Goal: Book appointment/travel/reservation

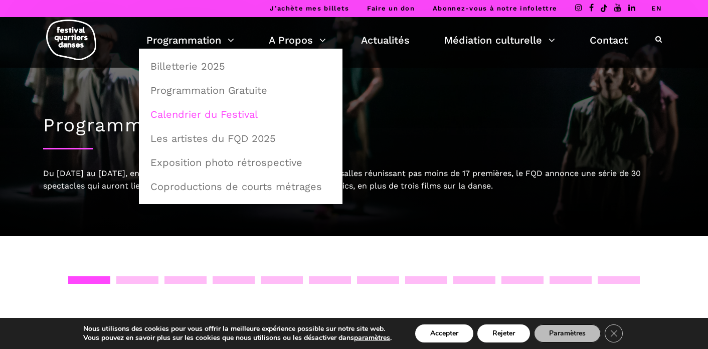
click at [200, 115] on link "Calendrier du Festival" at bounding box center [240, 114] width 193 height 23
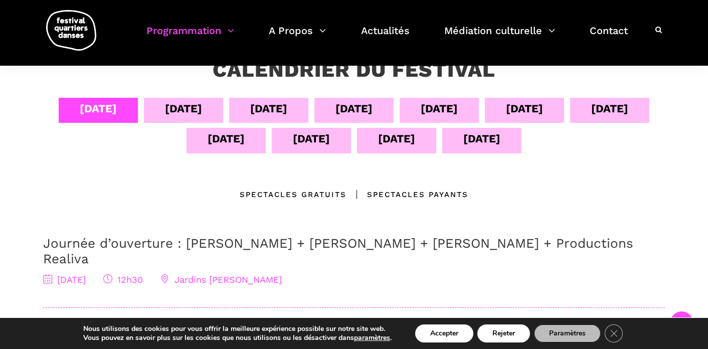
scroll to position [194, 0]
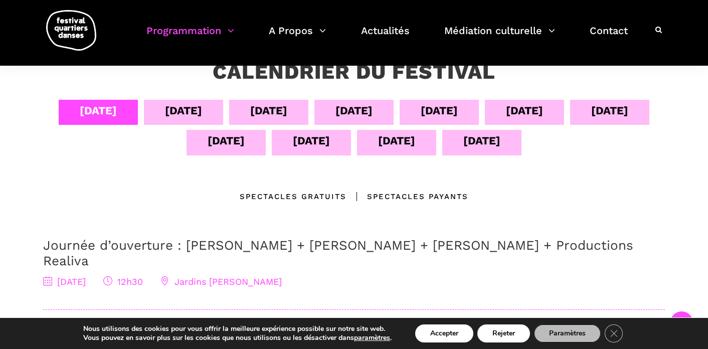
click at [182, 108] on div "[DATE]" at bounding box center [183, 111] width 37 height 18
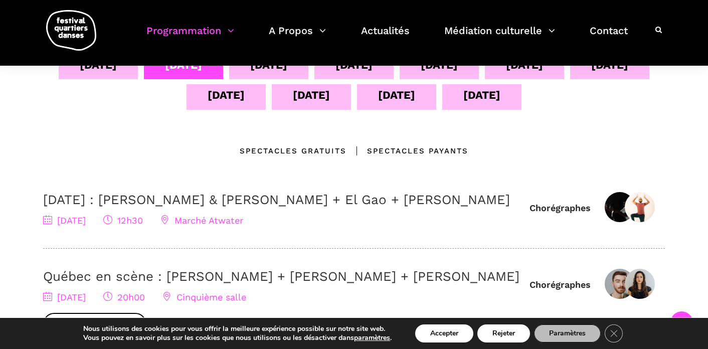
scroll to position [219, 0]
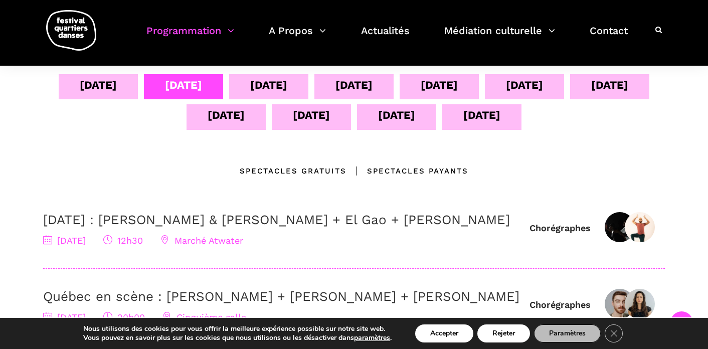
click at [276, 89] on div "[DATE]" at bounding box center [268, 85] width 37 height 18
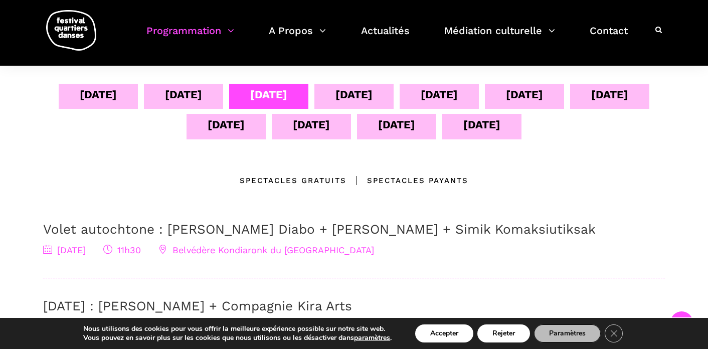
scroll to position [208, 0]
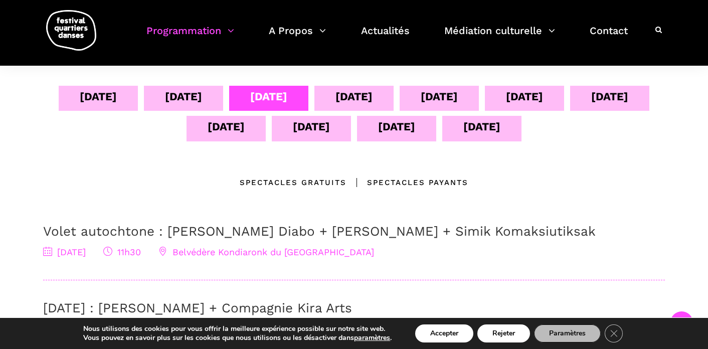
click at [364, 95] on div "[DATE]" at bounding box center [354, 97] width 37 height 18
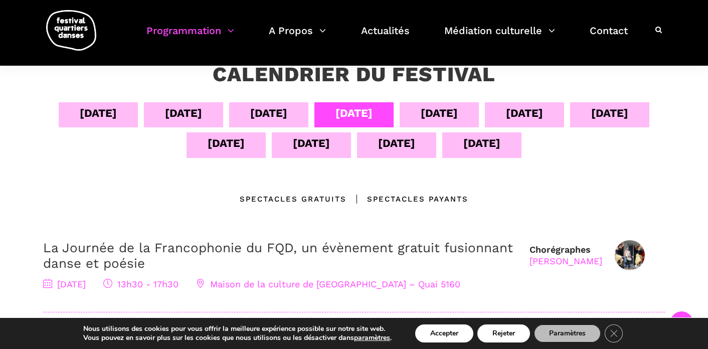
scroll to position [186, 0]
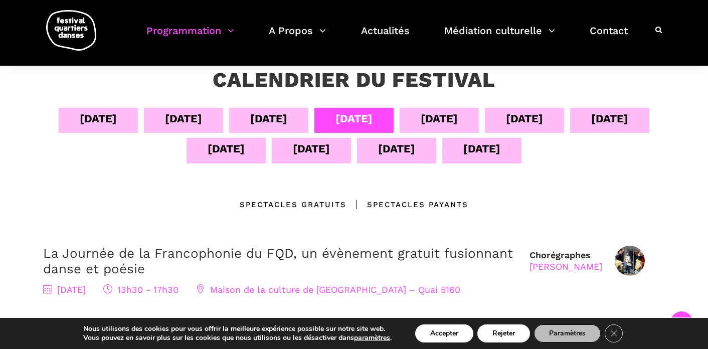
click at [457, 114] on div "[DATE]" at bounding box center [439, 119] width 37 height 18
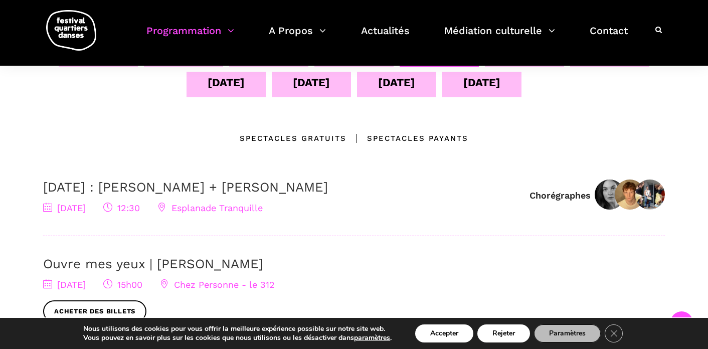
scroll to position [234, 0]
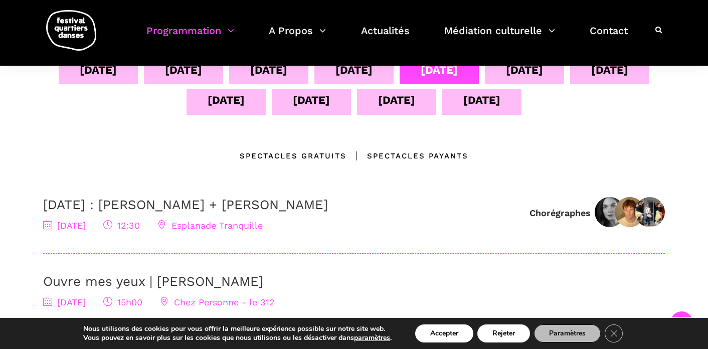
click at [513, 77] on div "[DATE]" at bounding box center [524, 70] width 37 height 18
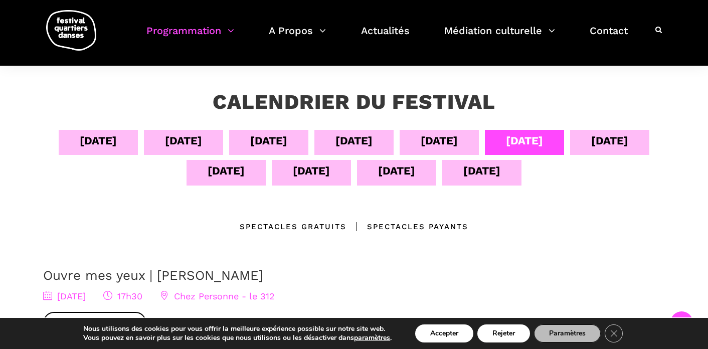
scroll to position [160, 0]
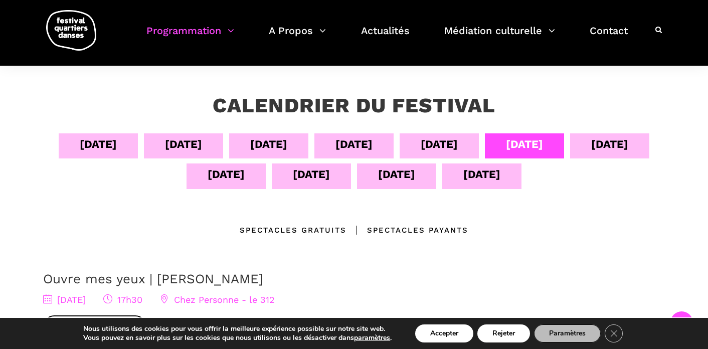
click at [611, 140] on div "[DATE]" at bounding box center [609, 144] width 37 height 18
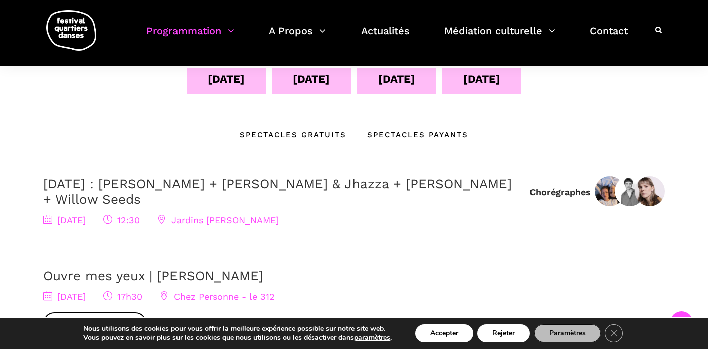
scroll to position [254, 0]
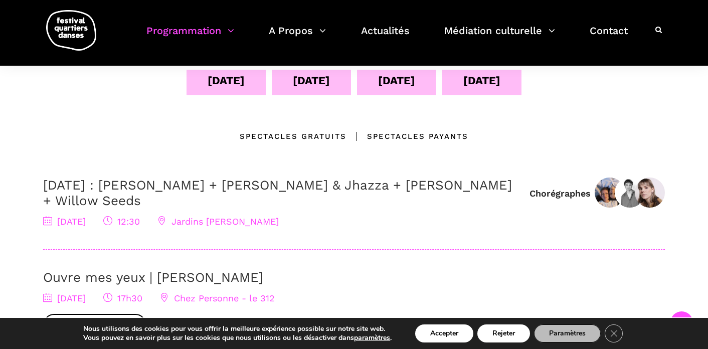
click at [235, 84] on div "[DATE]" at bounding box center [226, 81] width 37 height 18
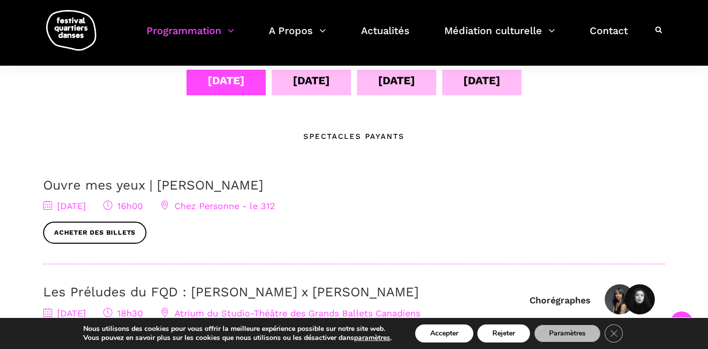
scroll to position [242, 0]
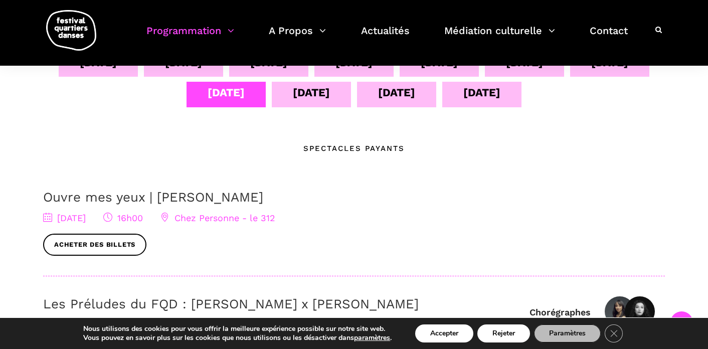
click at [299, 99] on div "[DATE]" at bounding box center [311, 93] width 37 height 18
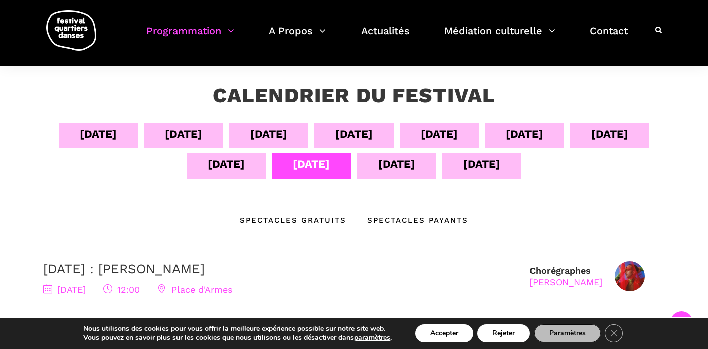
scroll to position [171, 0]
click at [390, 165] on div "[DATE]" at bounding box center [396, 164] width 37 height 18
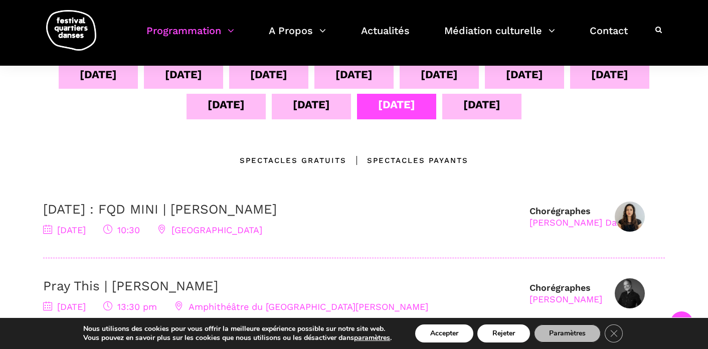
scroll to position [218, 0]
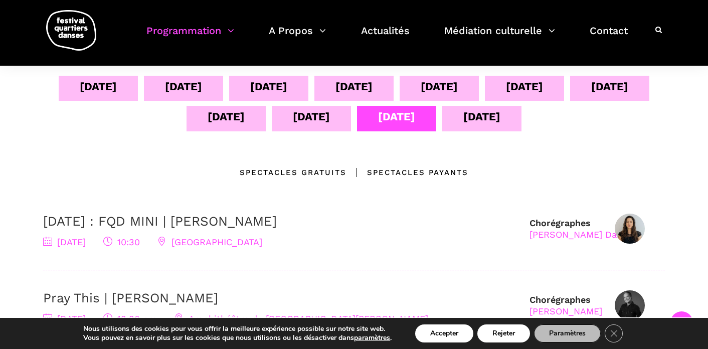
click at [481, 109] on div "[DATE]" at bounding box center [481, 117] width 37 height 18
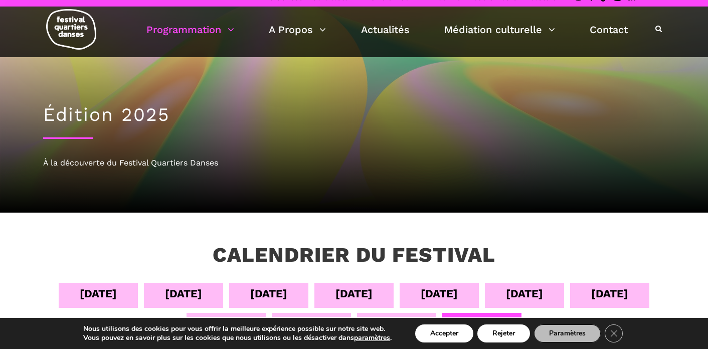
scroll to position [0, 0]
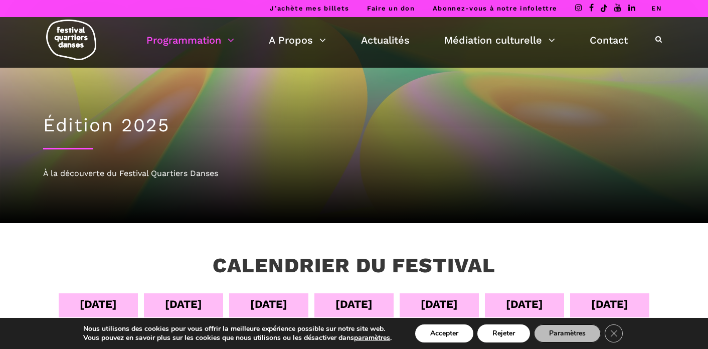
click at [607, 295] on div "[DATE]" at bounding box center [609, 304] width 37 height 18
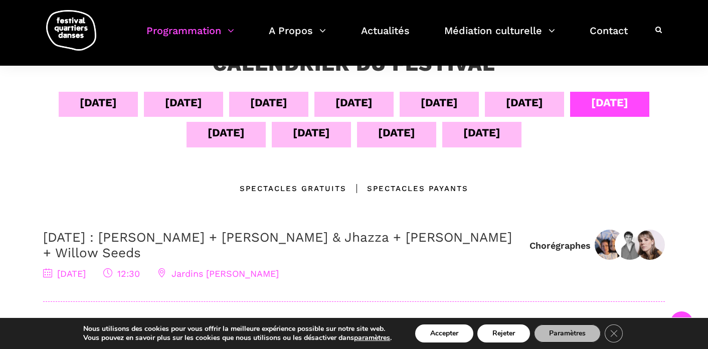
scroll to position [185, 0]
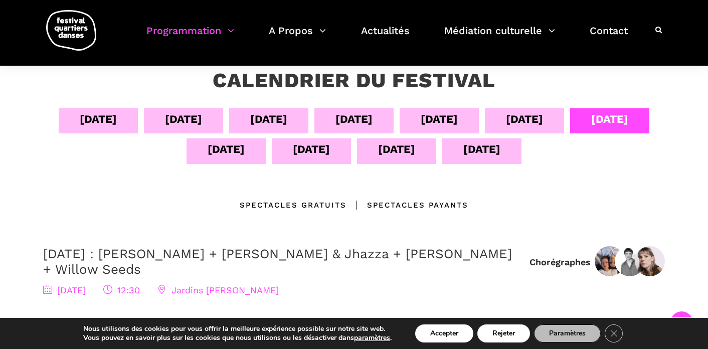
click at [541, 110] on div "[DATE]" at bounding box center [524, 120] width 79 height 25
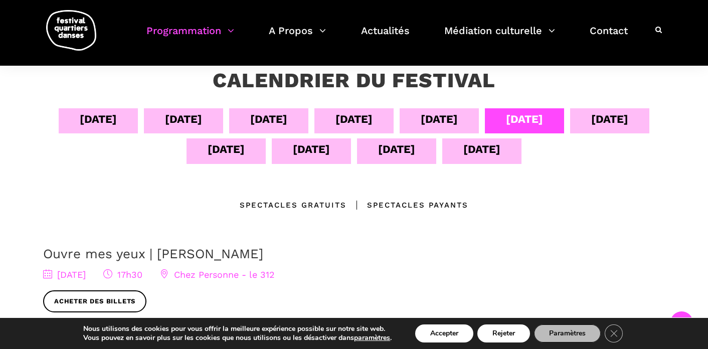
click at [458, 121] on div "[DATE]" at bounding box center [439, 119] width 37 height 18
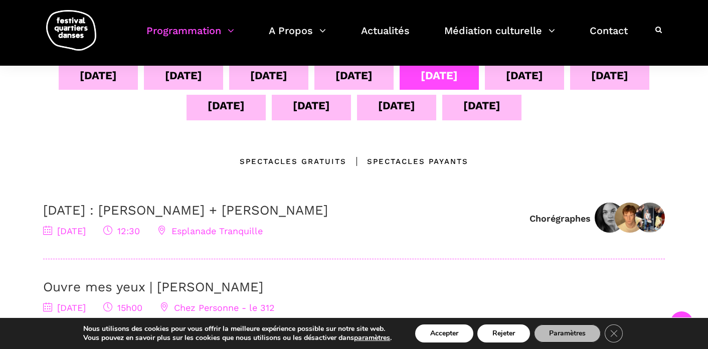
scroll to position [229, 0]
click at [609, 215] on img at bounding box center [610, 217] width 30 height 30
click at [263, 228] on span "Esplanade Tranquille" at bounding box center [209, 230] width 105 height 11
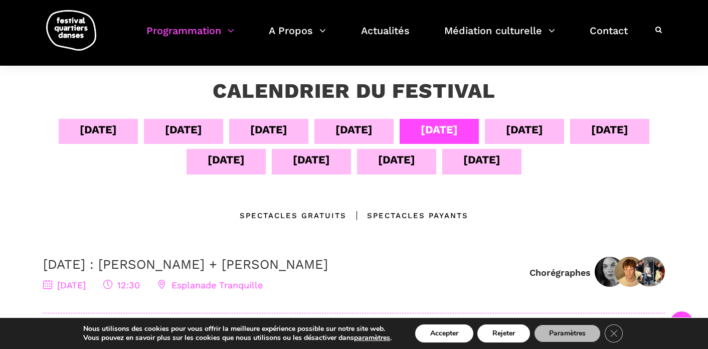
scroll to position [177, 0]
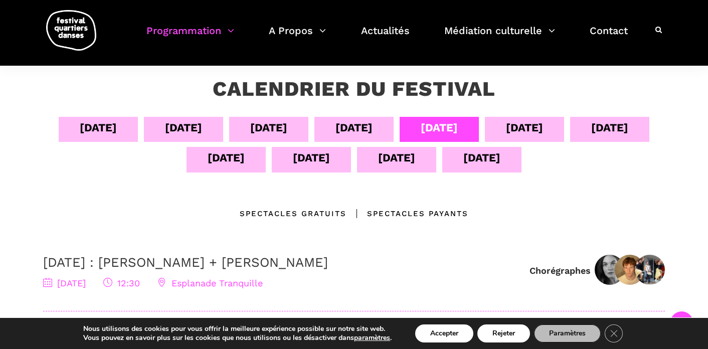
click at [315, 211] on div "Spectacles gratuits" at bounding box center [293, 214] width 107 height 12
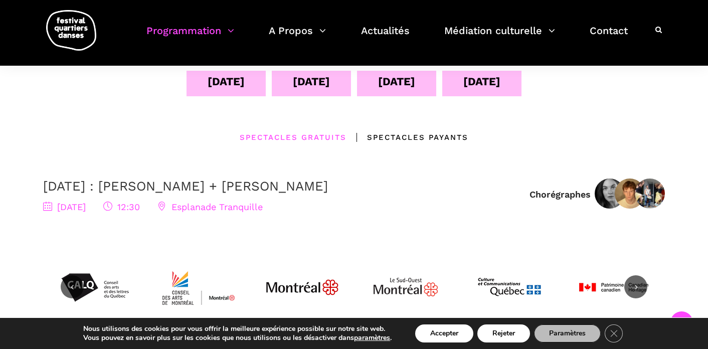
scroll to position [252, 0]
click at [405, 138] on div "Spectacles Payants" at bounding box center [408, 138] width 122 height 12
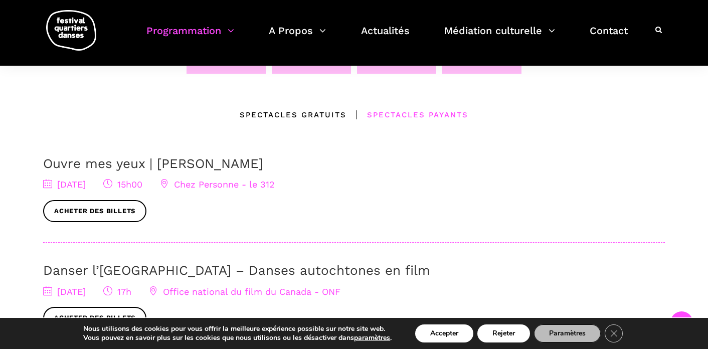
scroll to position [275, 0]
click at [293, 115] on div "Spectacles gratuits" at bounding box center [293, 115] width 107 height 12
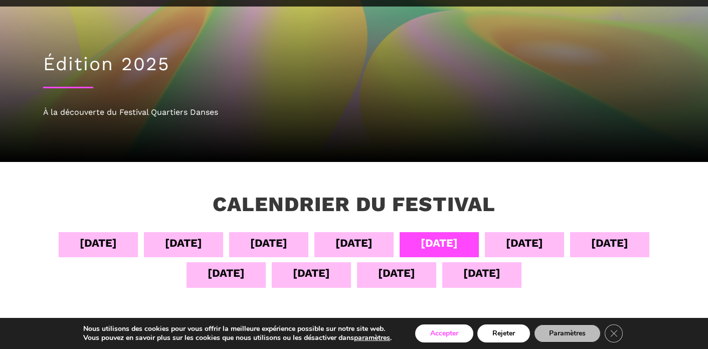
scroll to position [63, 0]
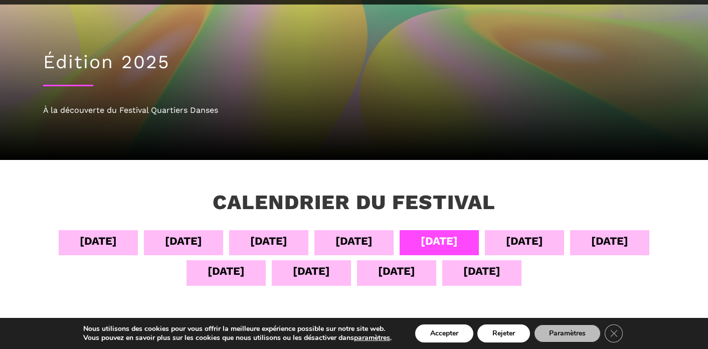
click at [356, 234] on div "[DATE]" at bounding box center [354, 241] width 37 height 18
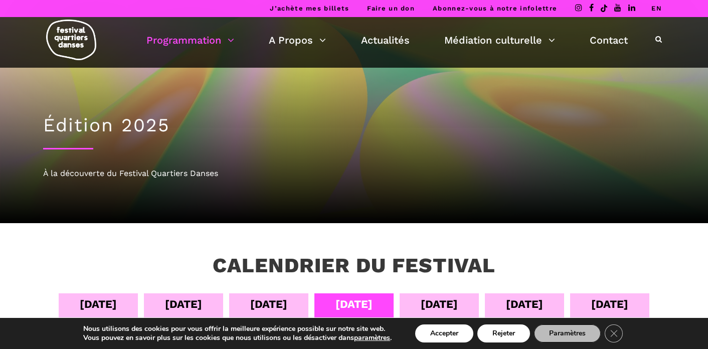
scroll to position [2, 0]
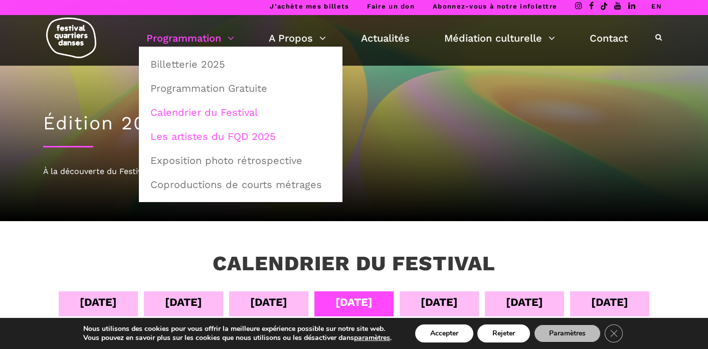
click at [209, 135] on link "Les artistes du FQD 2025" at bounding box center [240, 136] width 193 height 23
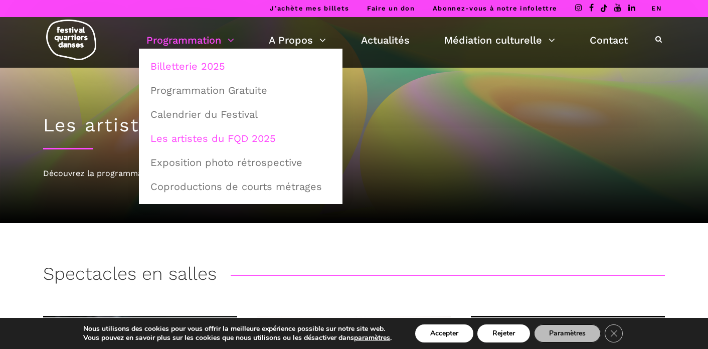
click at [204, 71] on link "Billetterie 2025" at bounding box center [240, 66] width 193 height 23
